Goal: Task Accomplishment & Management: Use online tool/utility

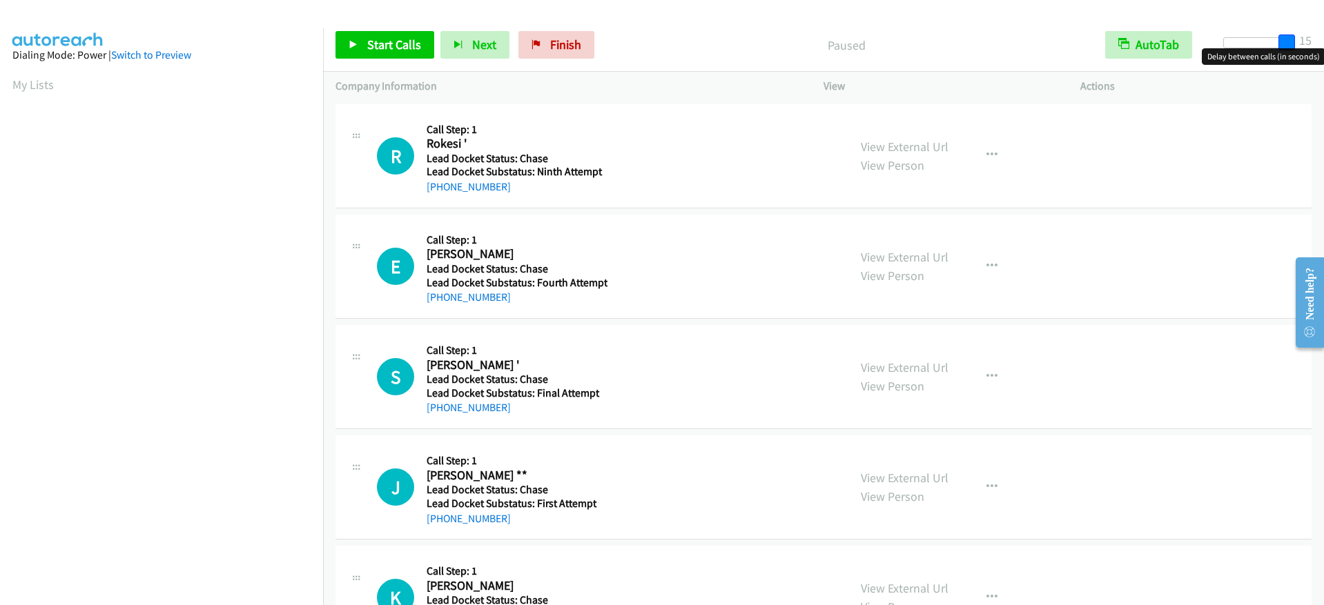
drag, startPoint x: 1230, startPoint y: 46, endPoint x: 1299, endPoint y: 42, distance: 69.1
click at [1299, 42] on div "Start Calls Pause Next Finish Paused AutoTab AutoTab 15" at bounding box center [823, 45] width 1001 height 53
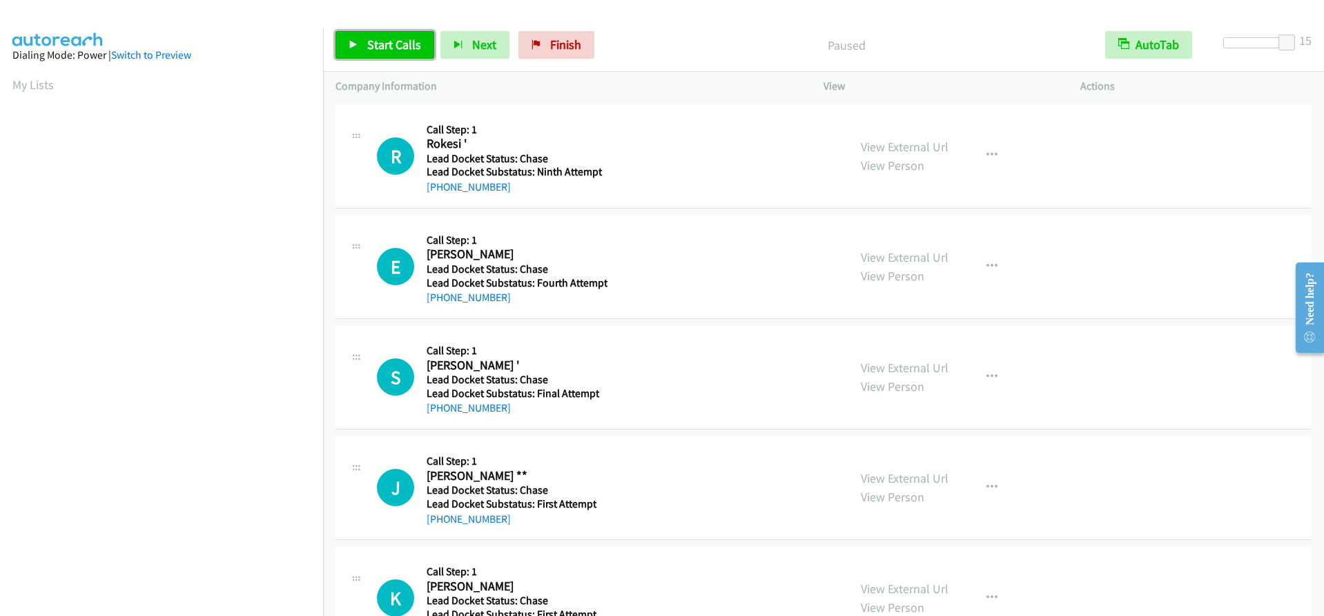
click at [351, 43] on icon at bounding box center [354, 46] width 10 height 10
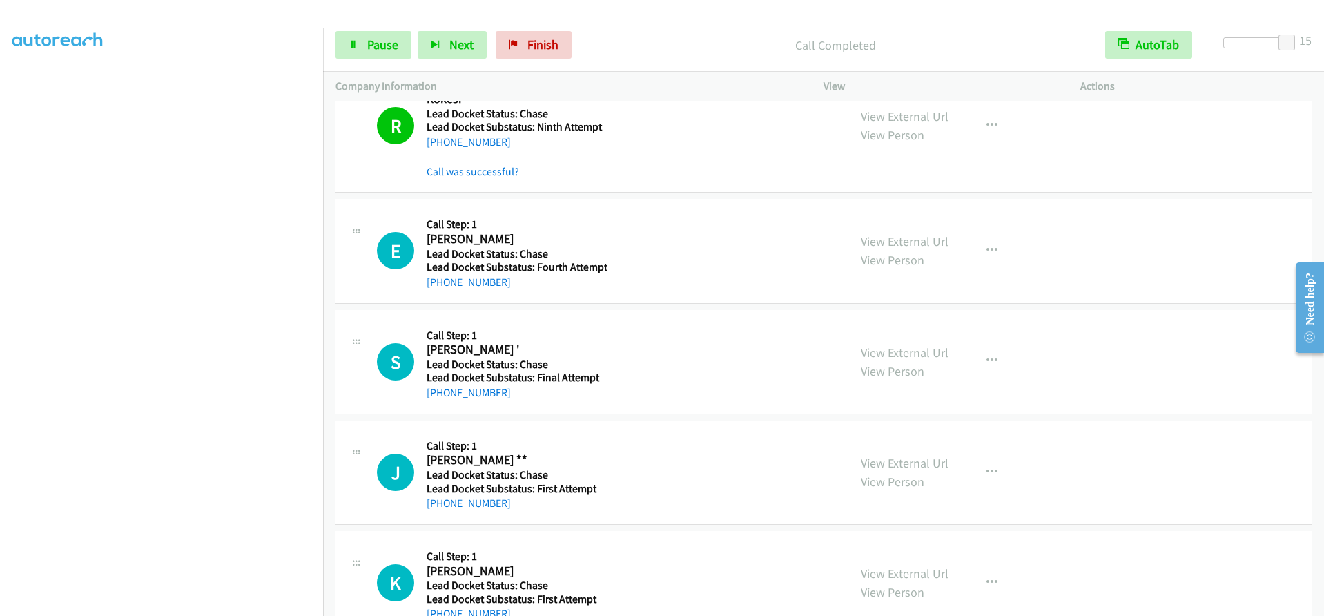
scroll to position [69, 0]
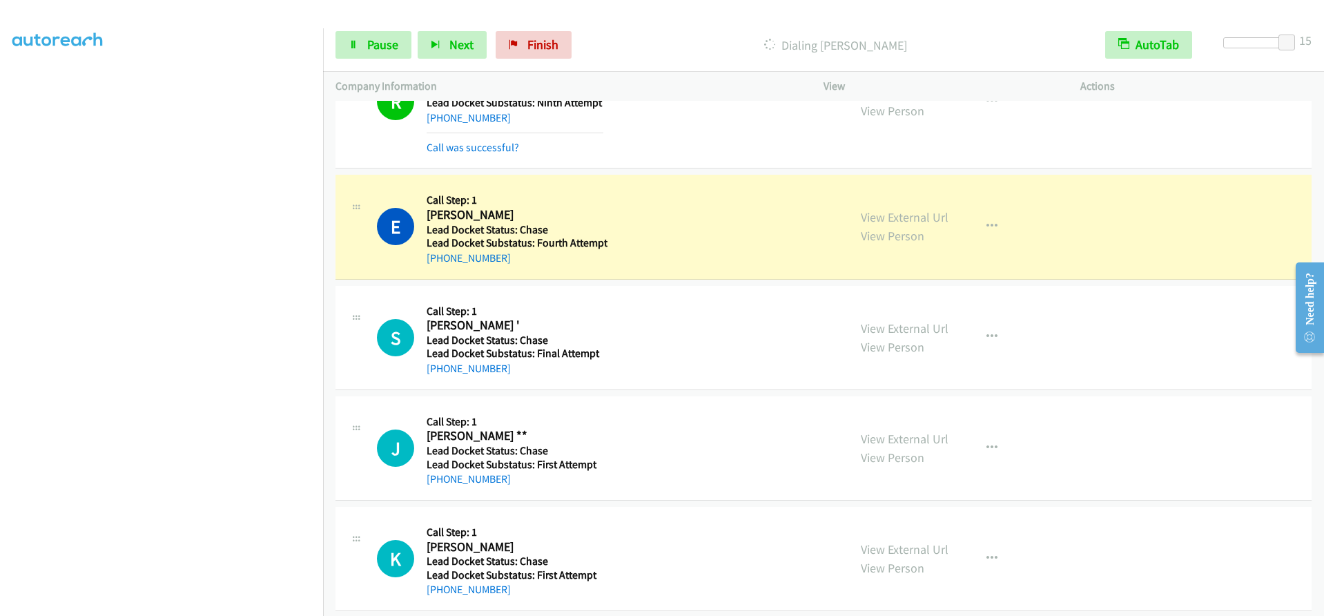
click at [913, 139] on div "View External Url View Person View External Url Schedule/Manage Callback Skip C…" at bounding box center [982, 102] width 269 height 108
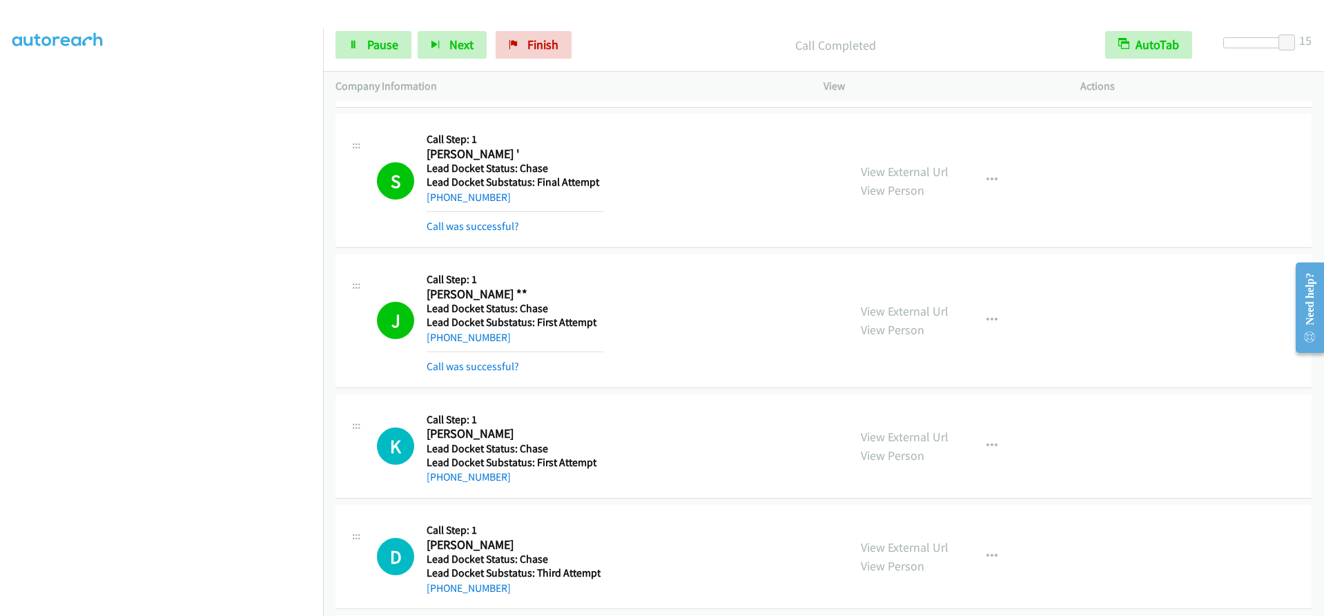
scroll to position [252, 0]
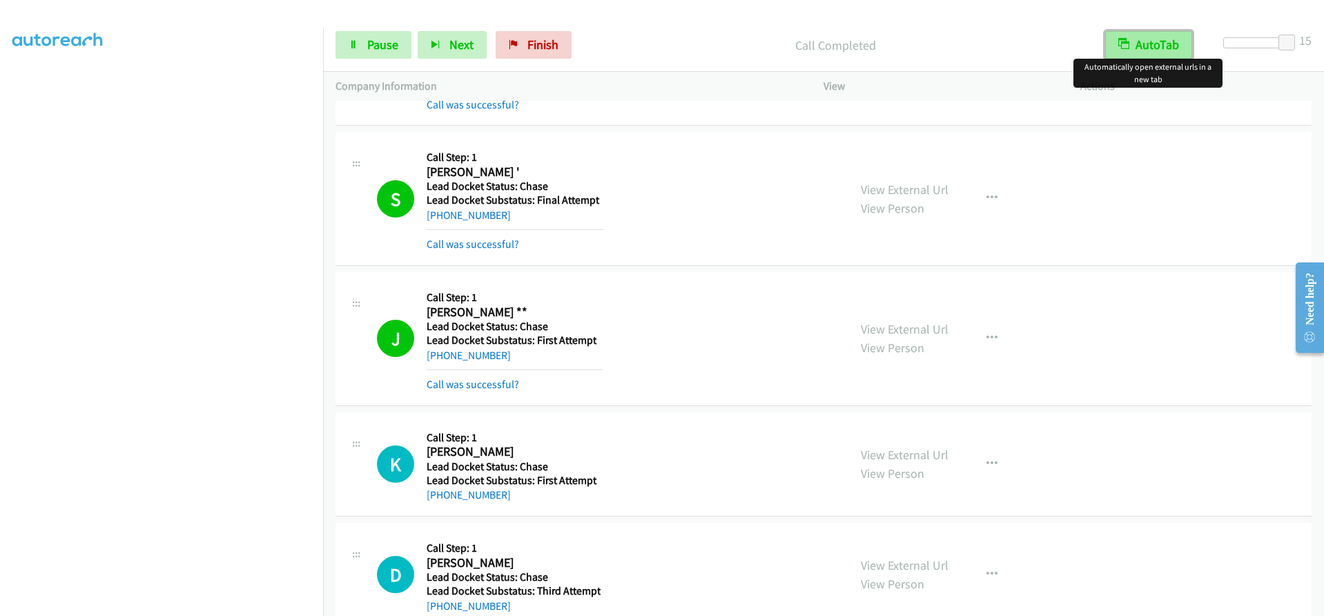
click at [1140, 50] on button "AutoTab" at bounding box center [1148, 45] width 87 height 28
click at [1140, 50] on button "AutoTab" at bounding box center [1149, 45] width 86 height 28
click at [1140, 50] on button "AutoTab" at bounding box center [1148, 45] width 87 height 28
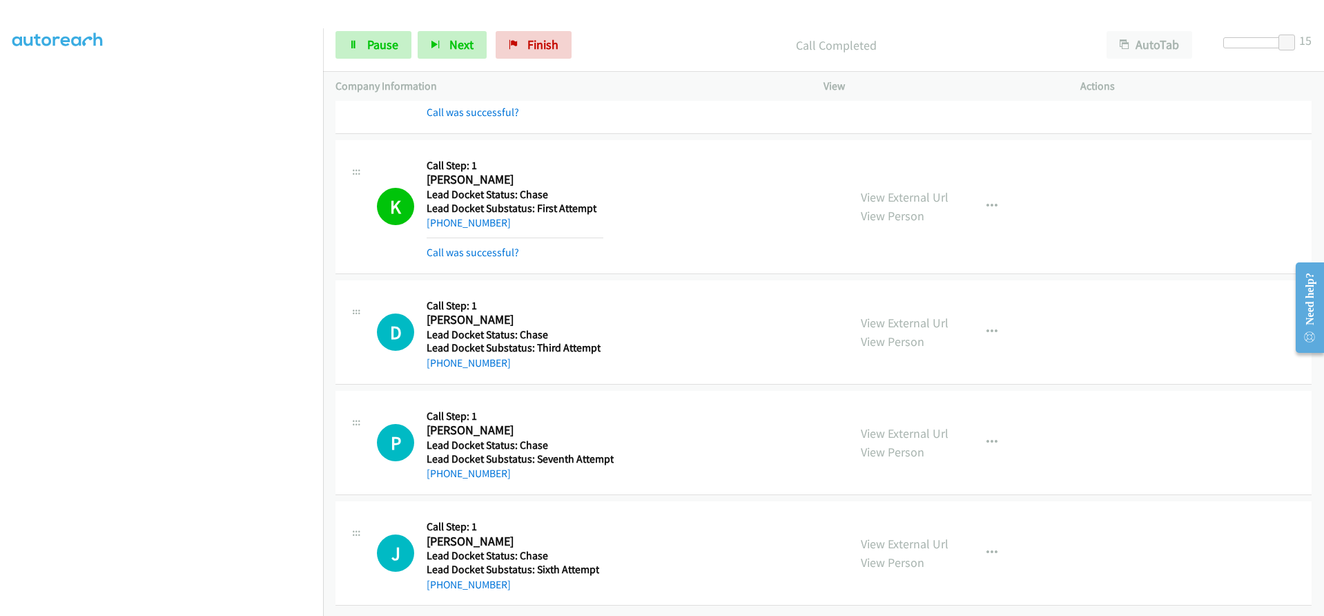
scroll to position [534, 0]
click at [391, 41] on span "Pause" at bounding box center [382, 45] width 31 height 16
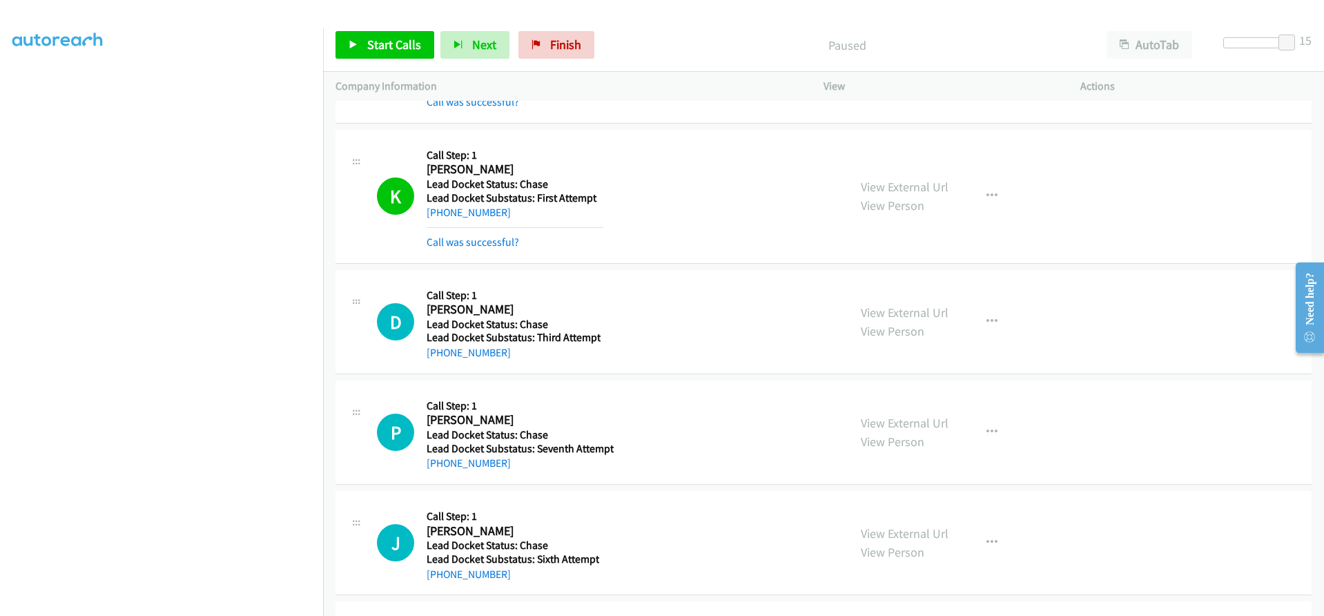
click at [1099, 363] on div "D Callback Scheduled Call Step: 1 Dion Milliman America/Denver Lead Docket Stat…" at bounding box center [823, 322] width 976 height 104
click at [358, 39] on link "Start Calls" at bounding box center [384, 45] width 99 height 28
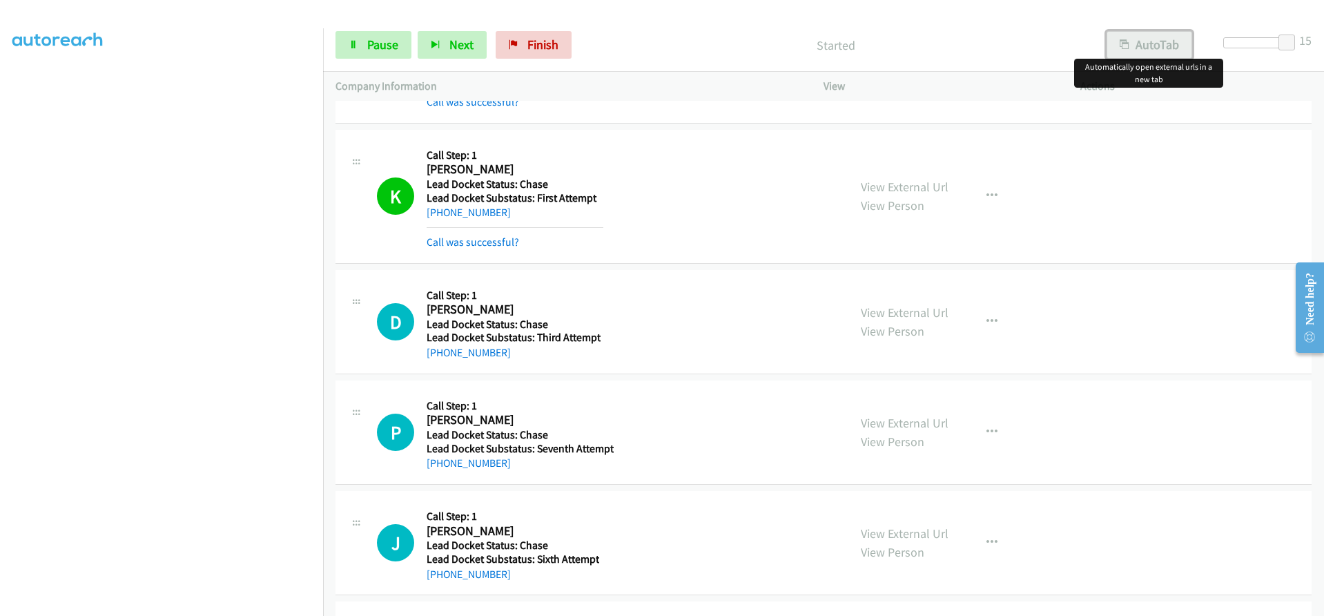
click at [1137, 48] on button "AutoTab" at bounding box center [1149, 45] width 86 height 28
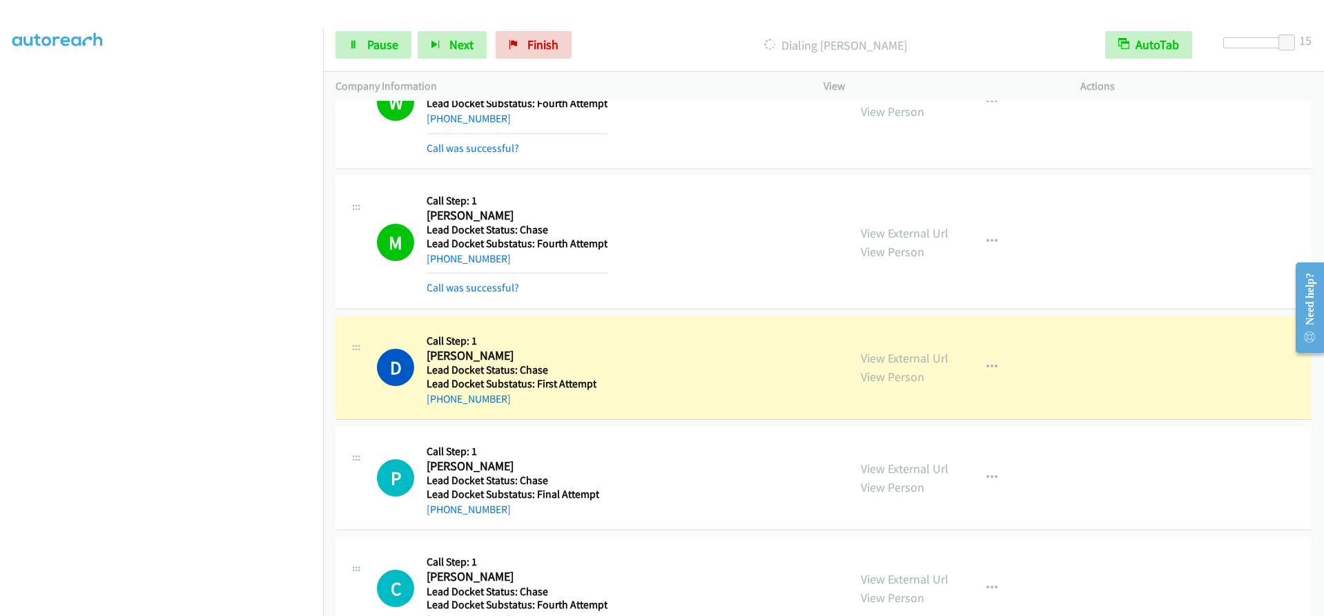
scroll to position [1228, 0]
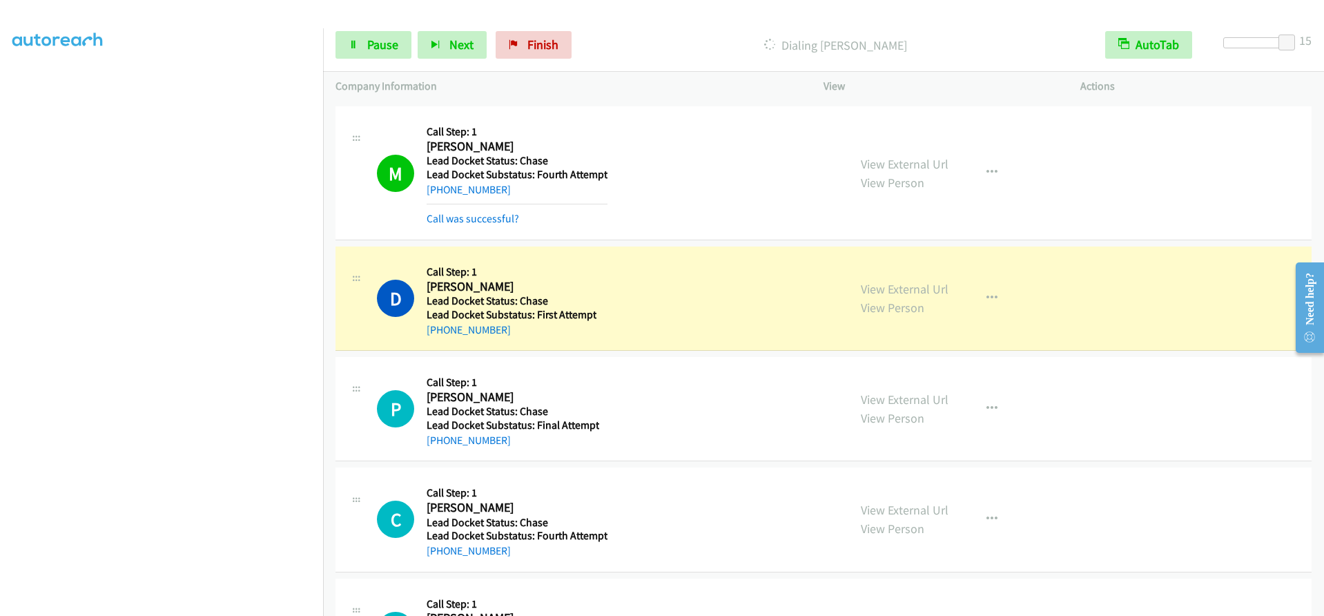
drag, startPoint x: 424, startPoint y: 284, endPoint x: 563, endPoint y: 280, distance: 138.8
click at [563, 280] on div "D Callback Scheduled Call Step: 1 Dewayne Turrentine America/Los_Angeles Lead D…" at bounding box center [606, 298] width 459 height 79
copy div "D Callback Scheduled Call Step: 1 Dewayne Turrentine"
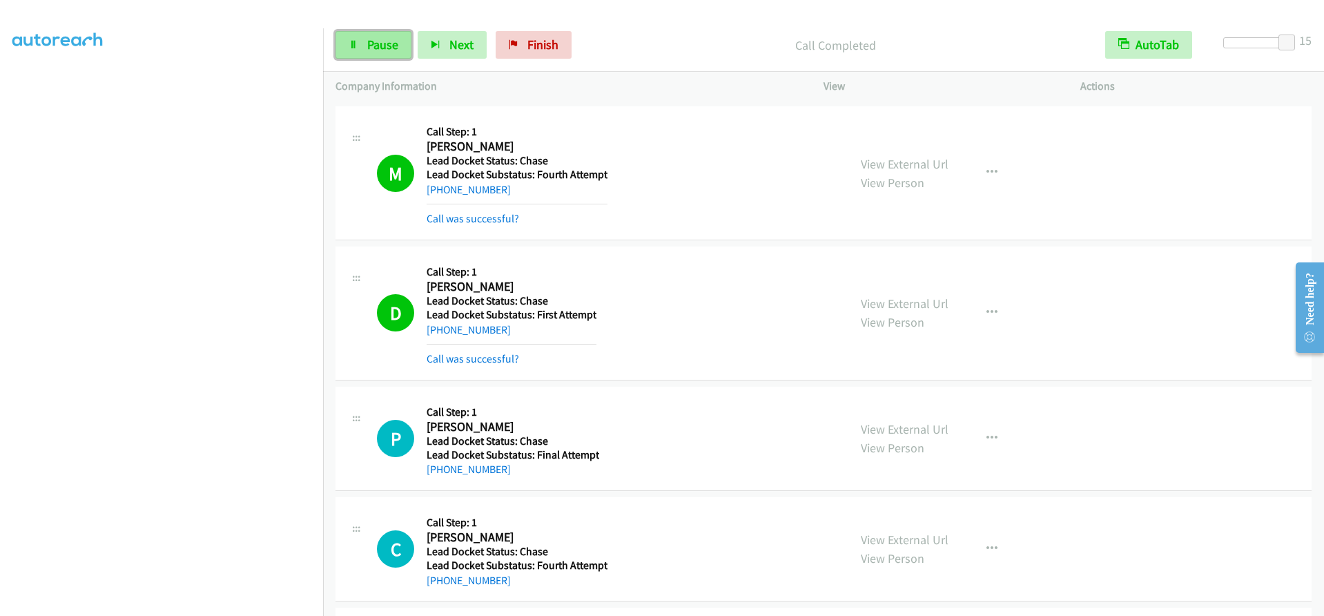
click at [385, 43] on span "Pause" at bounding box center [382, 45] width 31 height 16
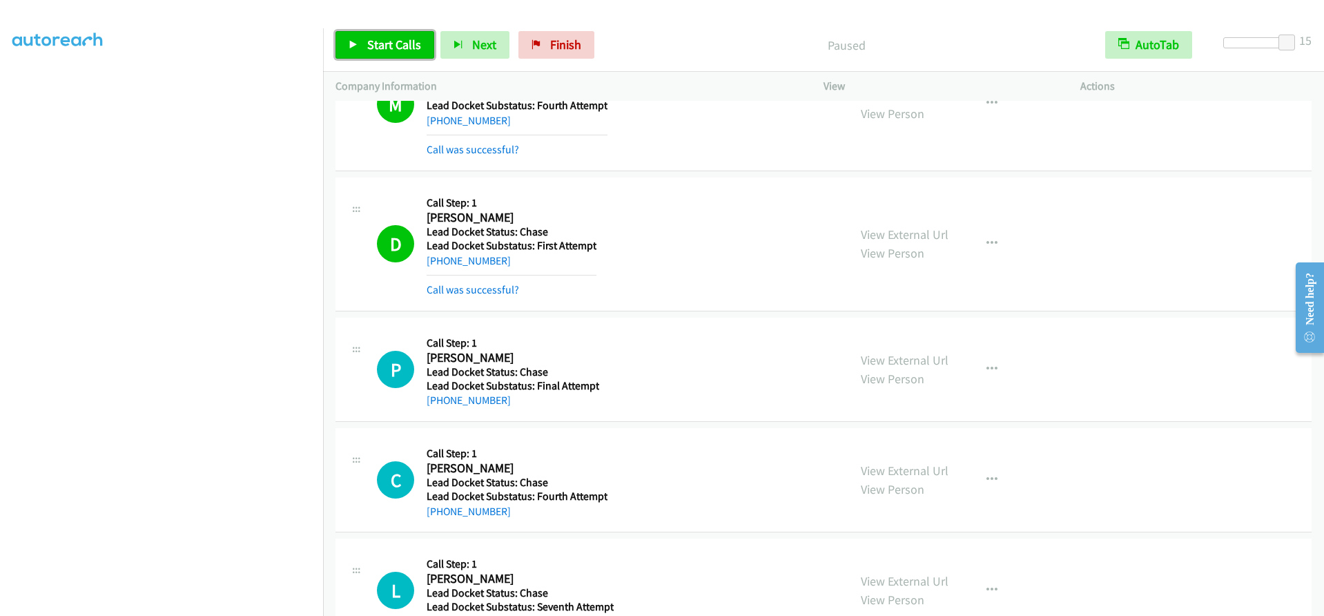
click at [375, 46] on span "Start Calls" at bounding box center [394, 45] width 54 height 16
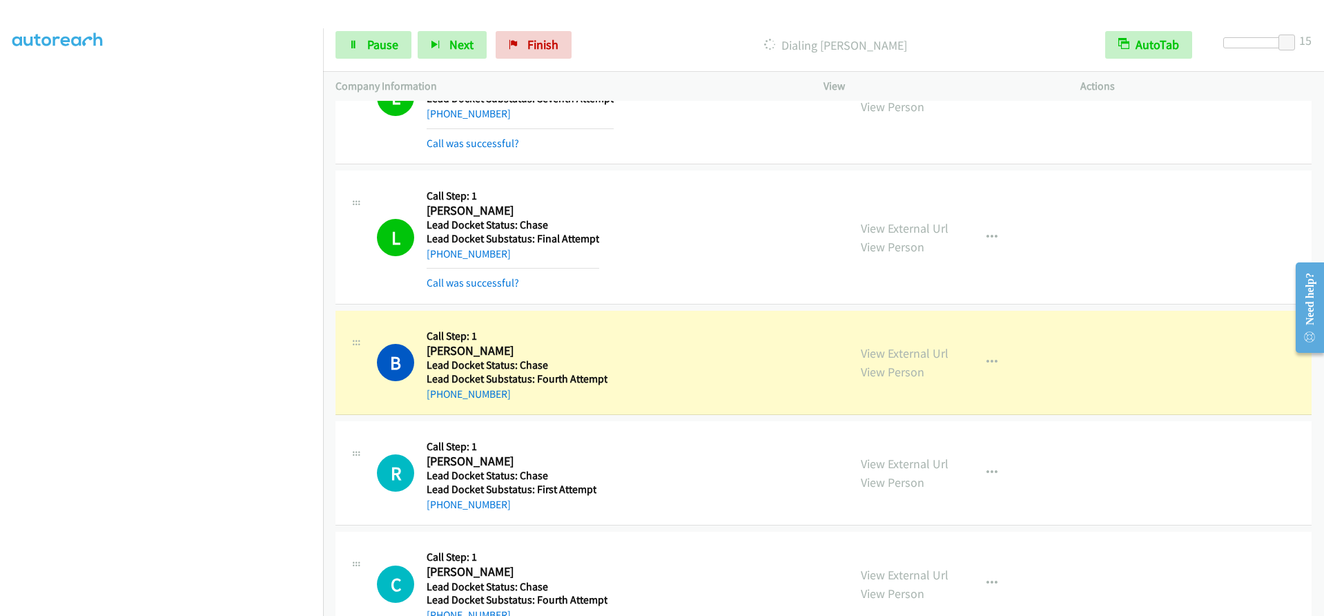
scroll to position [1904, 0]
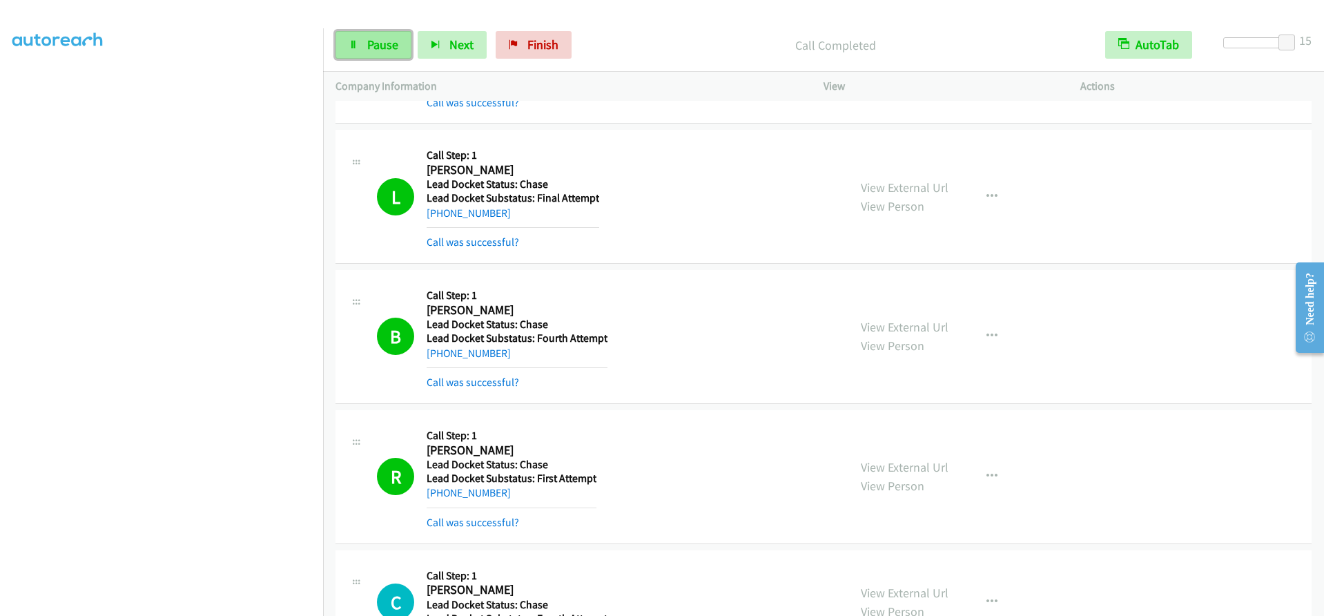
click at [372, 43] on span "Pause" at bounding box center [382, 45] width 31 height 16
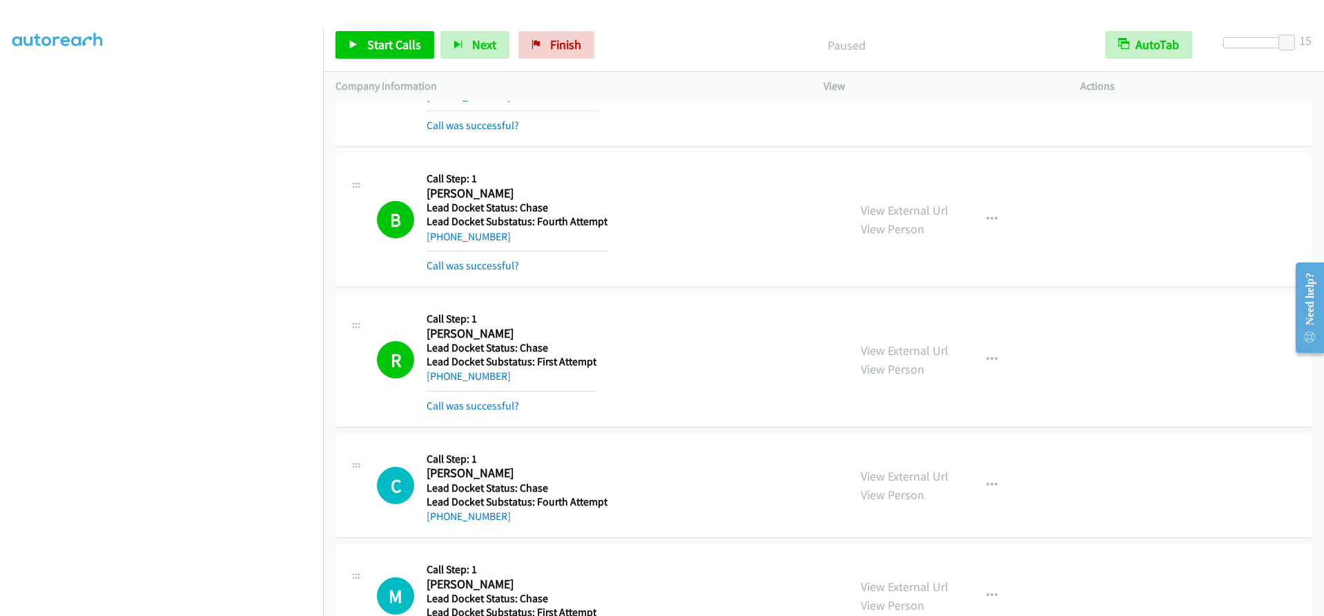
scroll to position [2019, 0]
click at [375, 48] on span "Start Calls" at bounding box center [394, 45] width 54 height 16
